Goal: Use online tool/utility: Utilize a website feature to perform a specific function

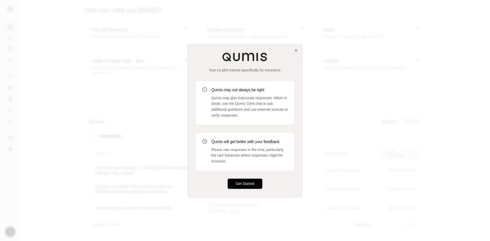
click at [249, 182] on button "Get Started" at bounding box center [245, 184] width 35 height 10
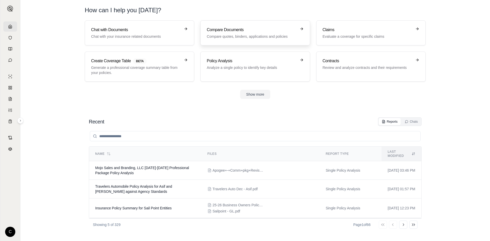
click at [250, 33] on div "Compare Documents Compare quotes, binders, applications and policies" at bounding box center [252, 33] width 90 height 12
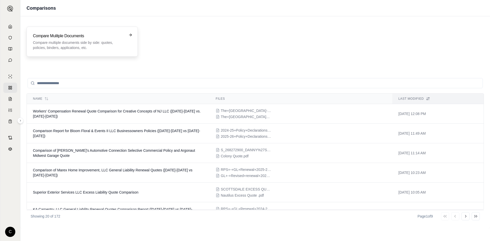
click at [105, 52] on div "Compare Mulitple Documents Compare multiple documents side by side: quotes, pol…" at bounding box center [82, 42] width 111 height 30
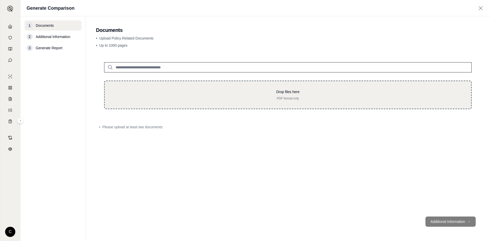
click at [175, 107] on div "Drop files here PDF format only" at bounding box center [288, 95] width 368 height 29
type input "**********"
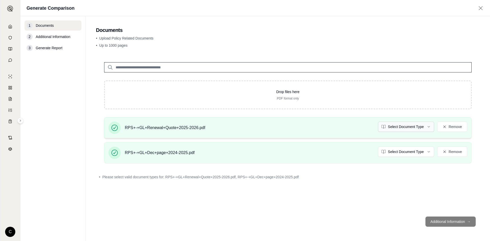
click at [403, 128] on html "C Generate Comparison 1 Documents 2 Additional Information 3 Generate Report Do…" at bounding box center [245, 120] width 490 height 241
click at [404, 150] on html "C Generate Comparison 1 Documents 2 Additional Information 3 Generate Report Do…" at bounding box center [245, 120] width 490 height 241
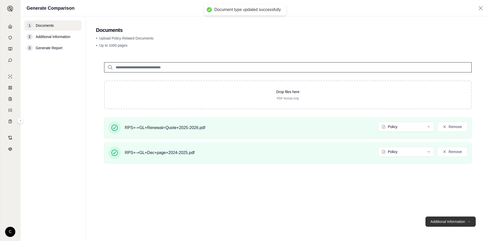
click at [455, 220] on button "Additional Information →" at bounding box center [451, 222] width 50 height 10
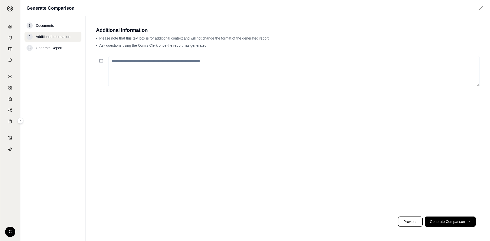
click at [443, 225] on button "Generate Comparison →" at bounding box center [450, 222] width 51 height 10
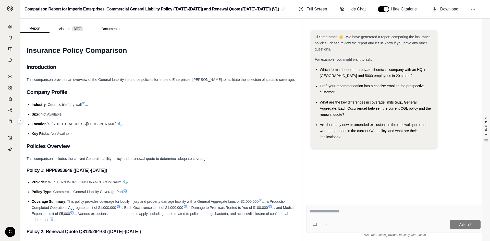
click at [375, 214] on textarea at bounding box center [395, 212] width 171 height 6
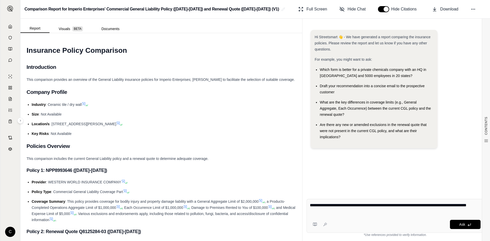
type textarea "**********"
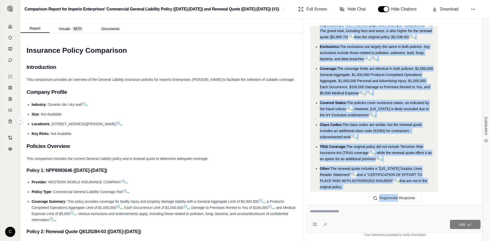
scroll to position [1293, 0]
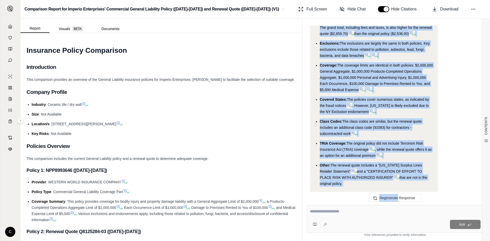
drag, startPoint x: 321, startPoint y: 64, endPoint x: 394, endPoint y: 164, distance: 124.0
click at [394, 164] on ul "Premiums: The renewal quote ( RPS+-+GL+Renewal+Quote+2025-2026.pdf ) has a high…" at bounding box center [374, 96] width 119 height 181
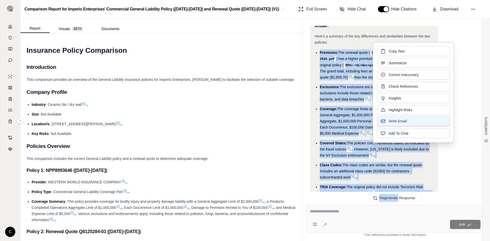
scroll to position [1241, 0]
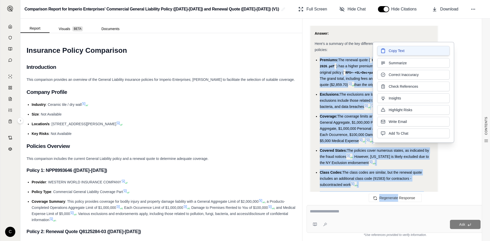
click at [383, 52] on icon at bounding box center [383, 50] width 5 height 5
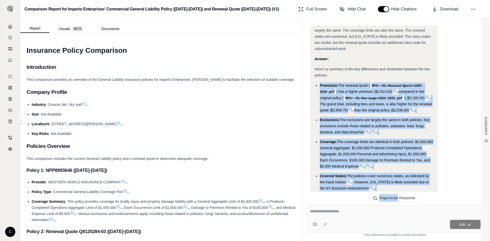
scroll to position [1293, 0]
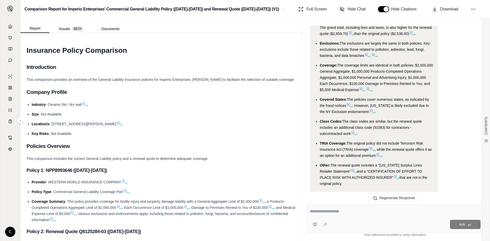
click at [396, 220] on div "Ask" at bounding box center [395, 225] width 171 height 10
click at [397, 215] on div at bounding box center [395, 213] width 171 height 8
click at [395, 215] on div at bounding box center [395, 213] width 171 height 8
click at [311, 212] on textarea at bounding box center [395, 212] width 171 height 6
type textarea "**********"
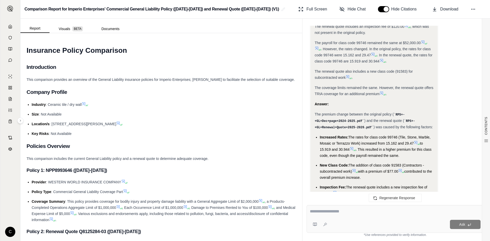
scroll to position [1839, 0]
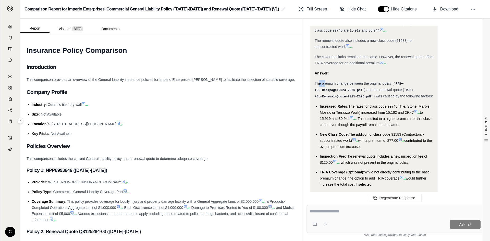
drag, startPoint x: 321, startPoint y: 64, endPoint x: 325, endPoint y: 64, distance: 3.6
click at [325, 81] on span "The premium change between the original policy (" at bounding box center [354, 83] width 79 height 4
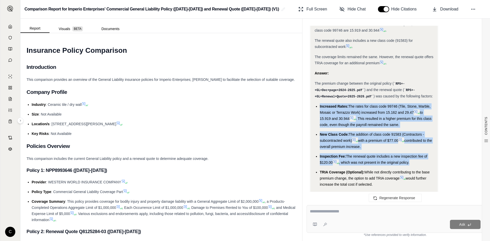
drag, startPoint x: 320, startPoint y: 84, endPoint x: 414, endPoint y: 143, distance: 110.8
click at [414, 143] on ul "Increased Rates: The rates for class code 99746 (Tile, Stone, Marble, Mosaic or…" at bounding box center [374, 145] width 119 height 84
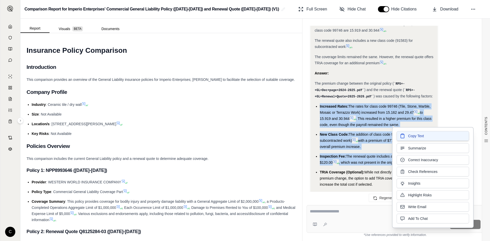
click at [410, 139] on button "Copy Text" at bounding box center [433, 136] width 73 height 10
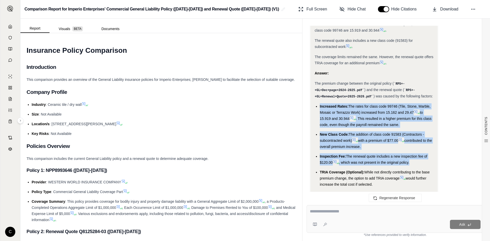
click at [369, 209] on textarea at bounding box center [395, 212] width 171 height 6
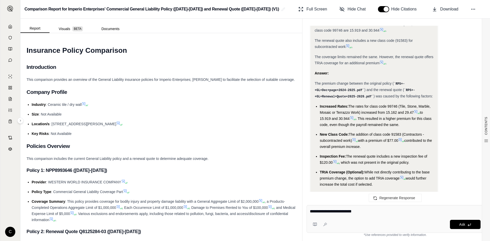
type textarea "**********"
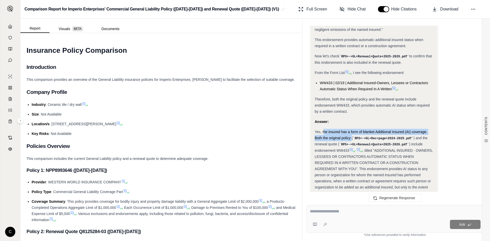
scroll to position [2243, 0]
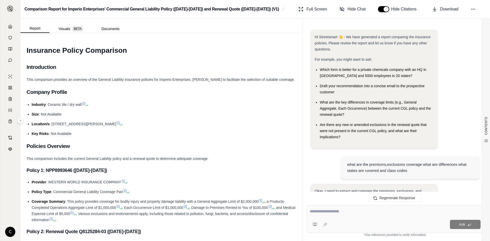
drag, startPoint x: 323, startPoint y: 110, endPoint x: 406, endPoint y: 114, distance: 83.1
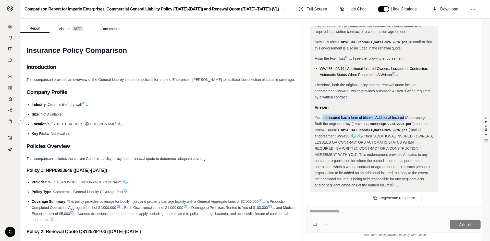
drag, startPoint x: 322, startPoint y: 95, endPoint x: 404, endPoint y: 96, distance: 81.7
click at [404, 116] on span "Yes, the insured has a form of blanket Additional Insured (AI) coverage. Both t…" at bounding box center [371, 121] width 113 height 10
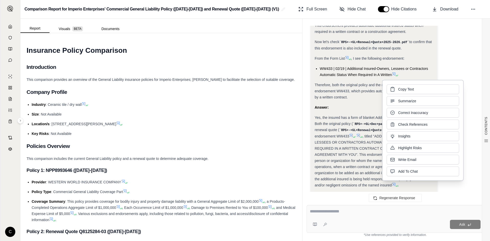
drag, startPoint x: 404, startPoint y: 96, endPoint x: 403, endPoint y: 89, distance: 7.5
click at [403, 89] on span "Copy Text" at bounding box center [406, 89] width 16 height 5
